Goal: Information Seeking & Learning: Learn about a topic

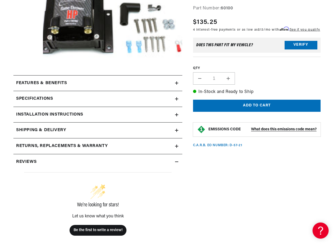
click at [171, 83] on div "Features & Benefits" at bounding box center [94, 83] width 162 height 7
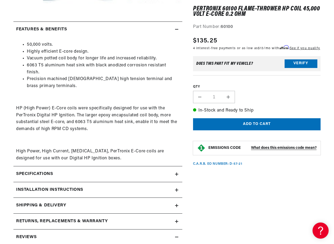
click at [173, 170] on div "Specifications" at bounding box center [94, 173] width 162 height 7
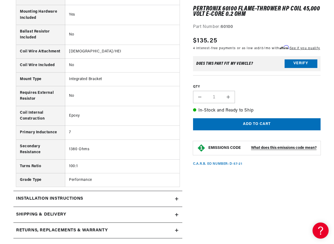
scroll to position [0, 200]
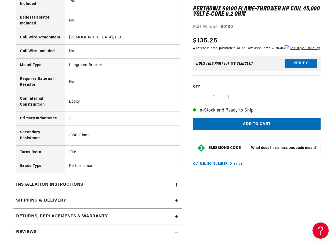
click at [178, 178] on summary "Installation instructions" at bounding box center [97, 185] width 169 height 16
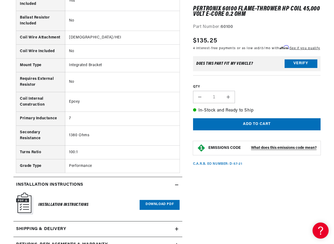
scroll to position [617, 0]
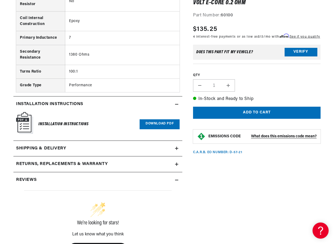
click at [149, 119] on link "Download PDF" at bounding box center [160, 124] width 40 height 10
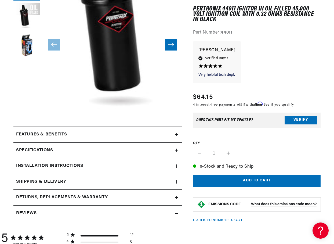
scroll to position [107, 0]
click at [171, 133] on div "Features & Benefits" at bounding box center [94, 134] width 162 height 7
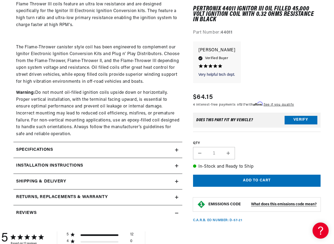
scroll to position [322, 0]
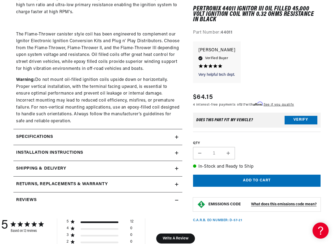
click at [144, 136] on div "Specifications" at bounding box center [94, 136] width 162 height 7
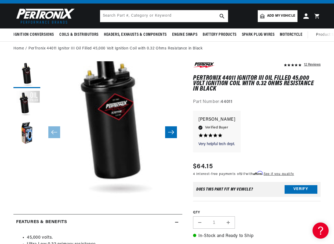
scroll to position [0, 0]
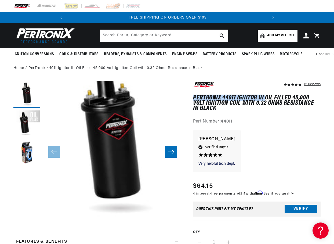
drag, startPoint x: 194, startPoint y: 97, endPoint x: 265, endPoint y: 101, distance: 71.2
click at [265, 101] on h1 "PerTronix 44011 Ignitor III Oil Filled 45,000 Volt Ignition Coil with 0.32 Ohms…" at bounding box center [256, 103] width 127 height 16
